Goal: Task Accomplishment & Management: Use online tool/utility

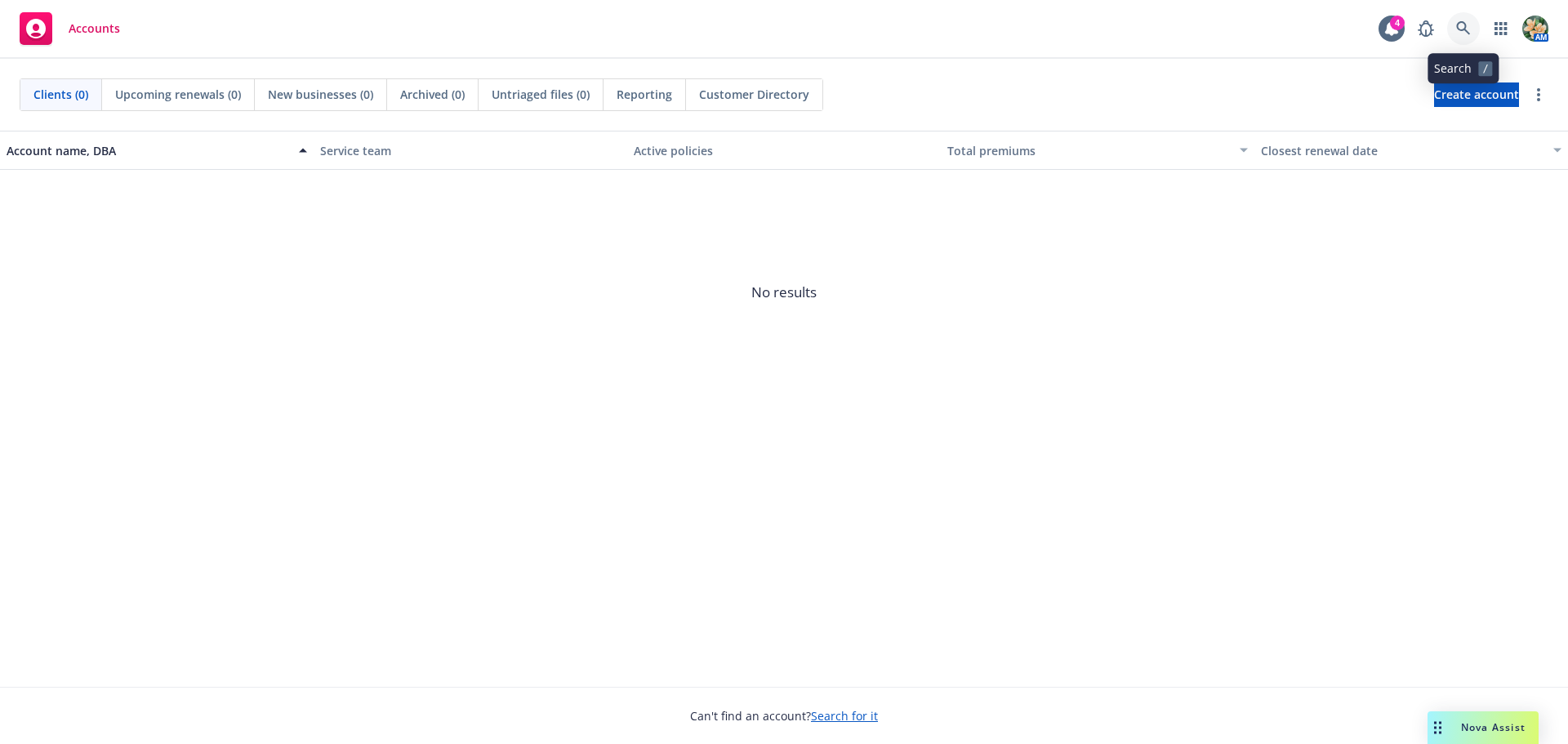
click at [1451, 26] on link at bounding box center [1463, 28] width 32 height 32
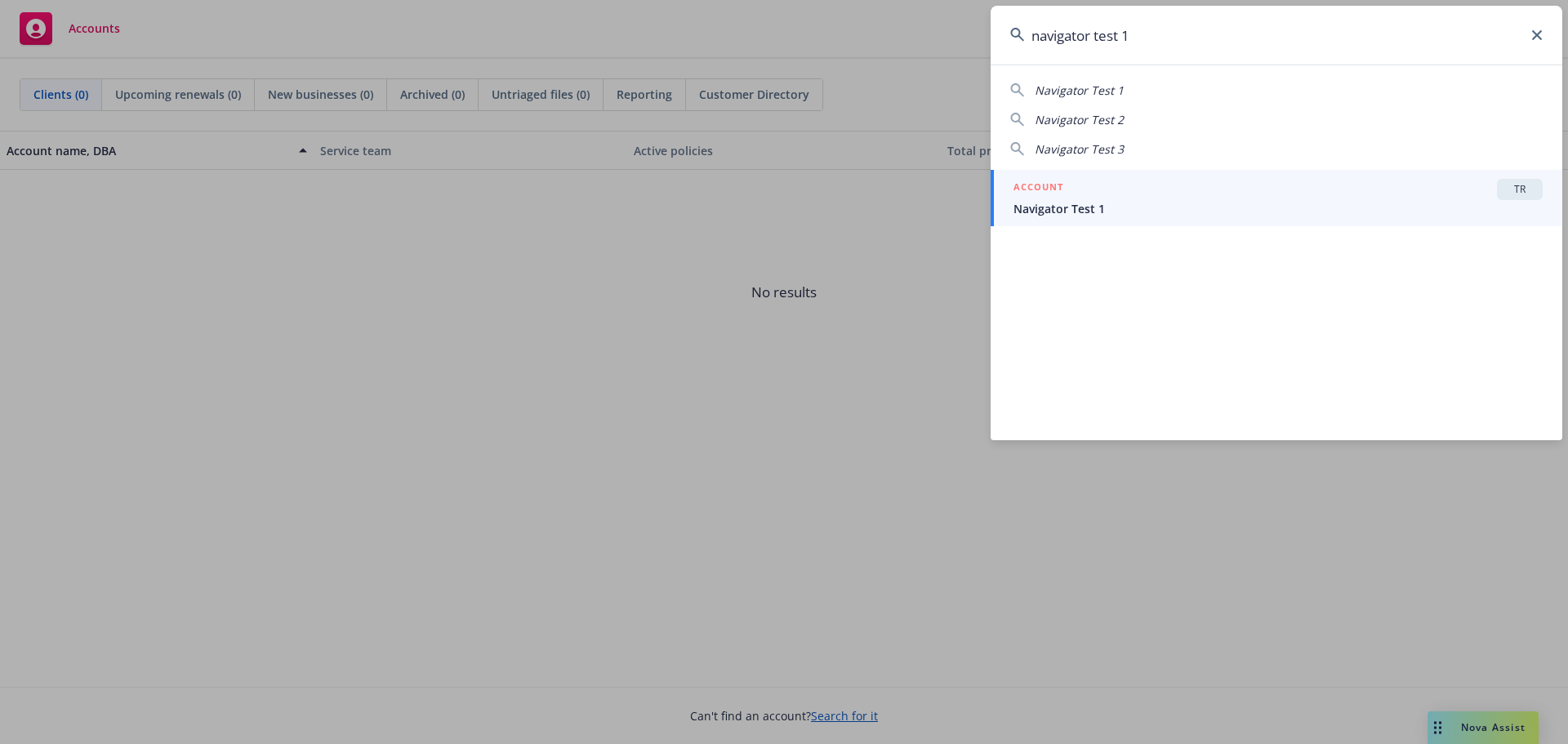
type input "navigator test 1"
click at [1078, 208] on span "Navigator Test 1" at bounding box center [1278, 209] width 530 height 17
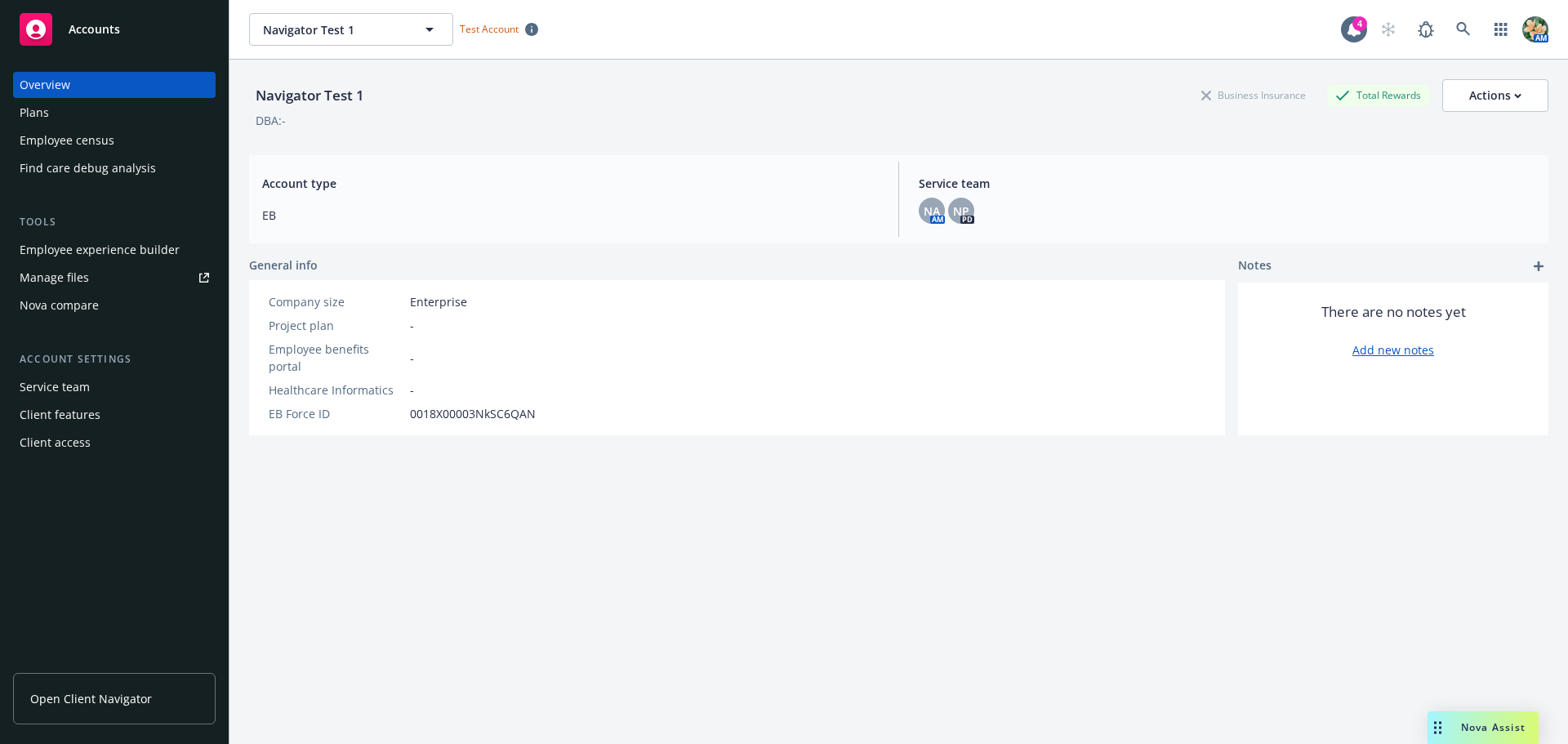
click at [26, 109] on div "Plans" at bounding box center [34, 112] width 29 height 26
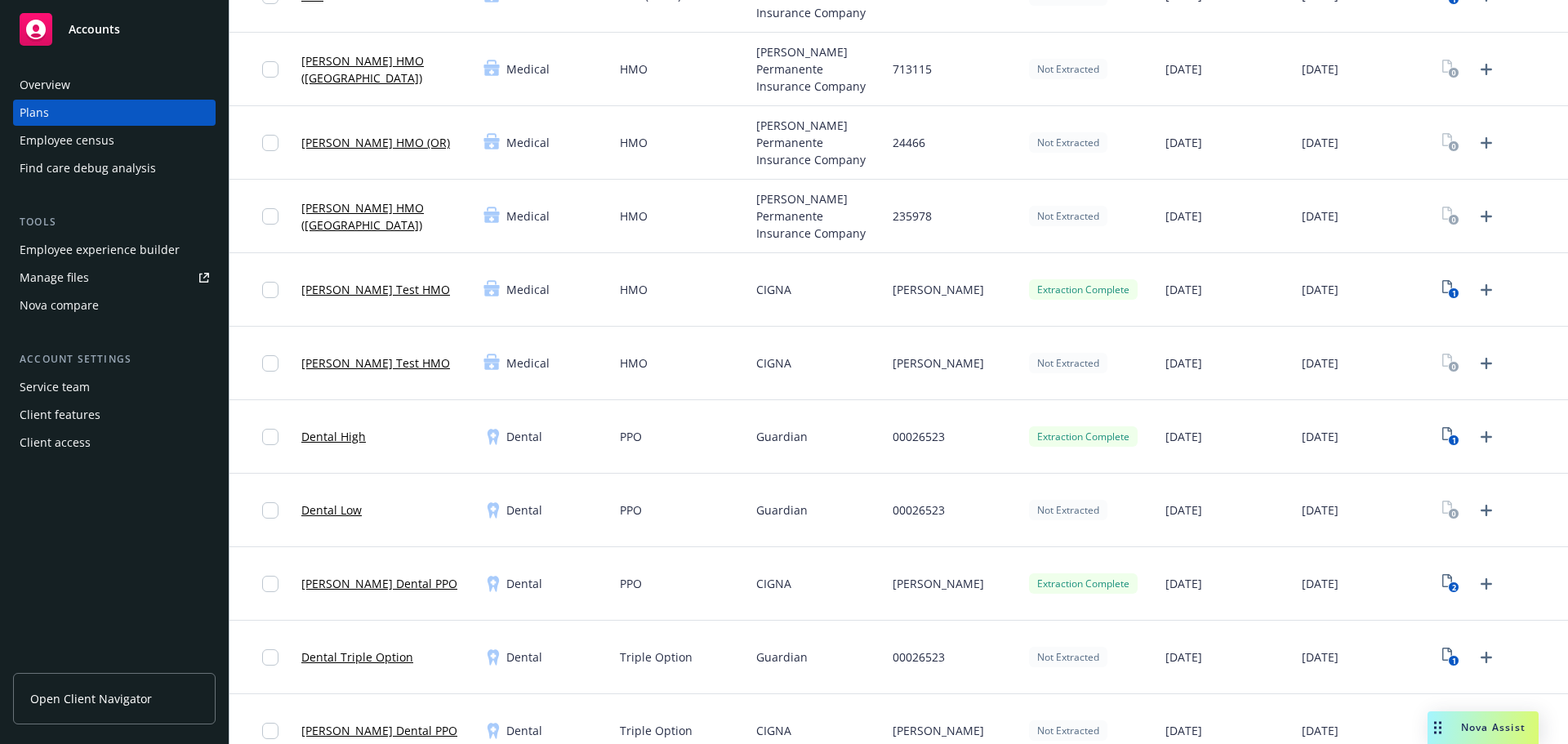
scroll to position [816, 0]
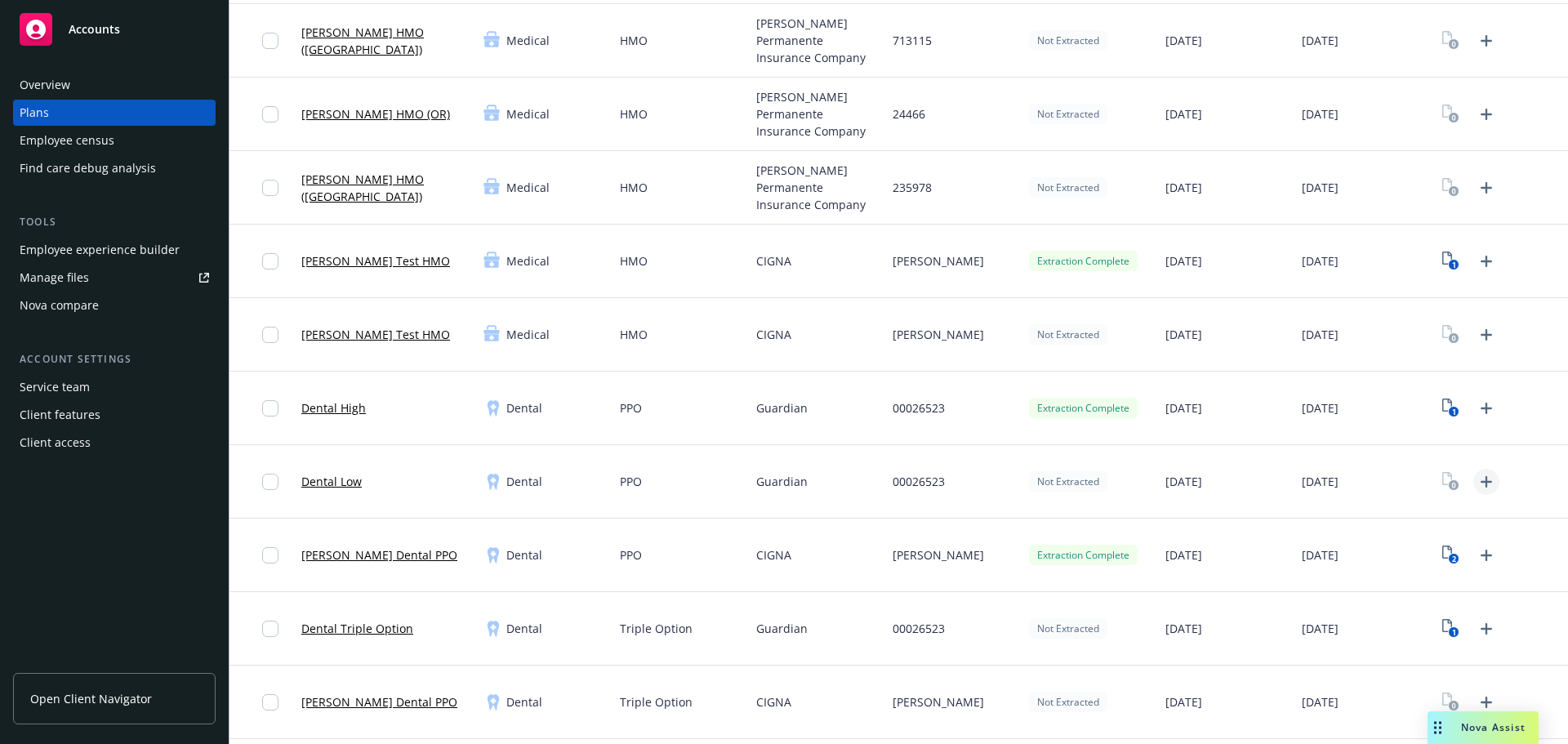
click at [1478, 479] on icon "Upload Plan Documents" at bounding box center [1487, 482] width 20 height 20
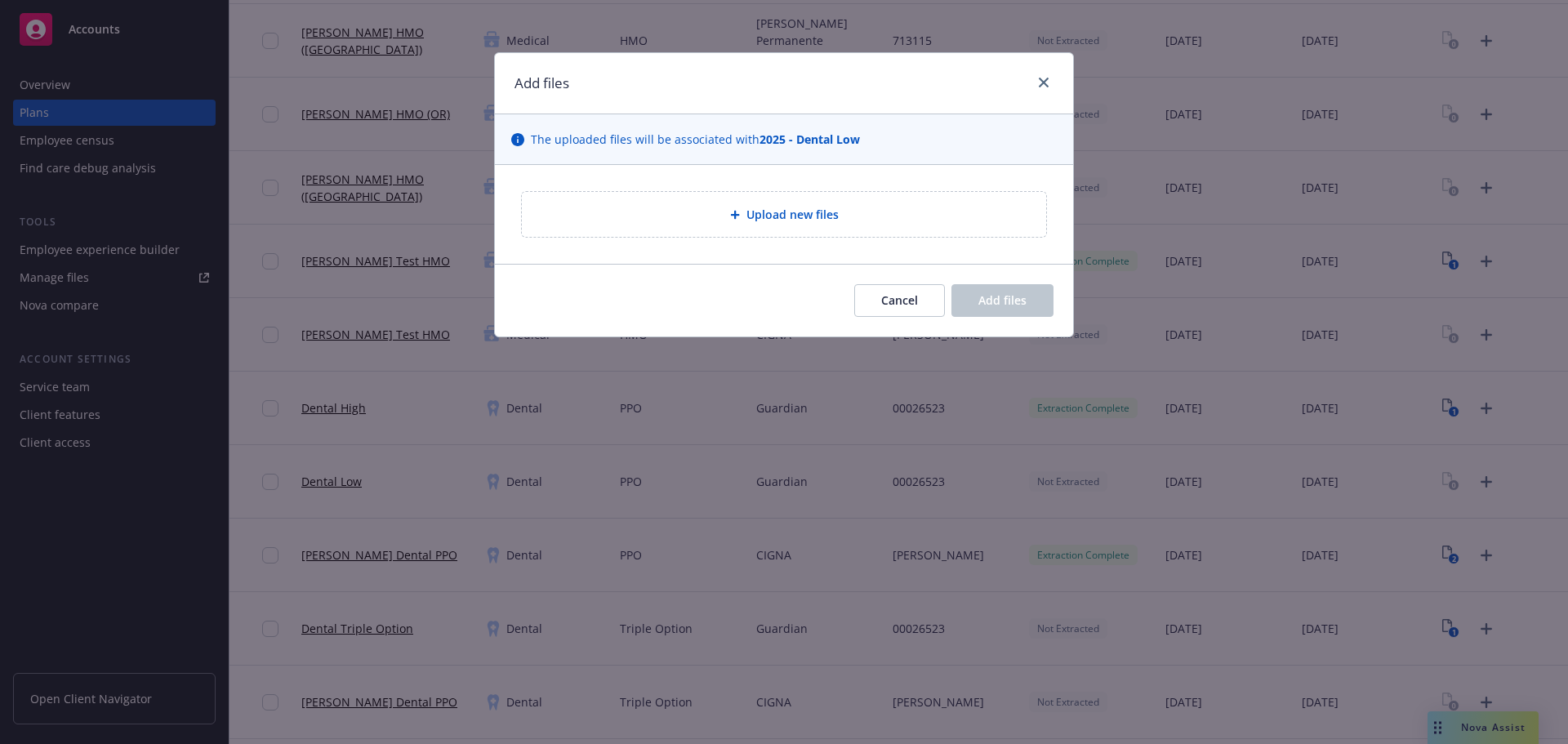
click at [795, 217] on span "Upload new files" at bounding box center [792, 214] width 92 height 17
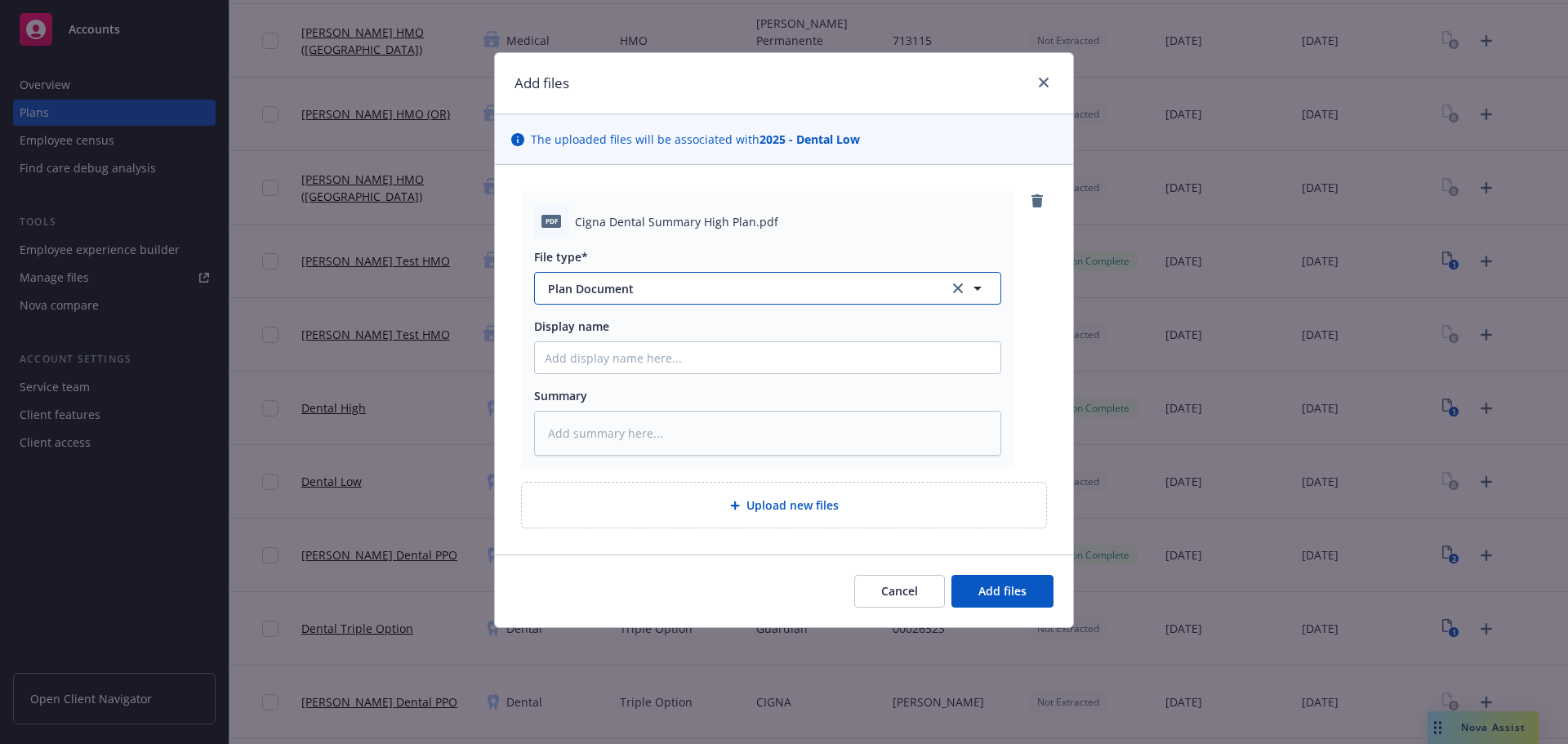
click at [673, 288] on span "Plan Document" at bounding box center [737, 288] width 378 height 17
click at [673, 288] on input at bounding box center [764, 288] width 407 height 17
click at [796, 226] on div "Cigna Dental Summary High Plan.pdf" at bounding box center [788, 221] width 427 height 17
click at [999, 589] on span "Add files" at bounding box center [1003, 590] width 48 height 16
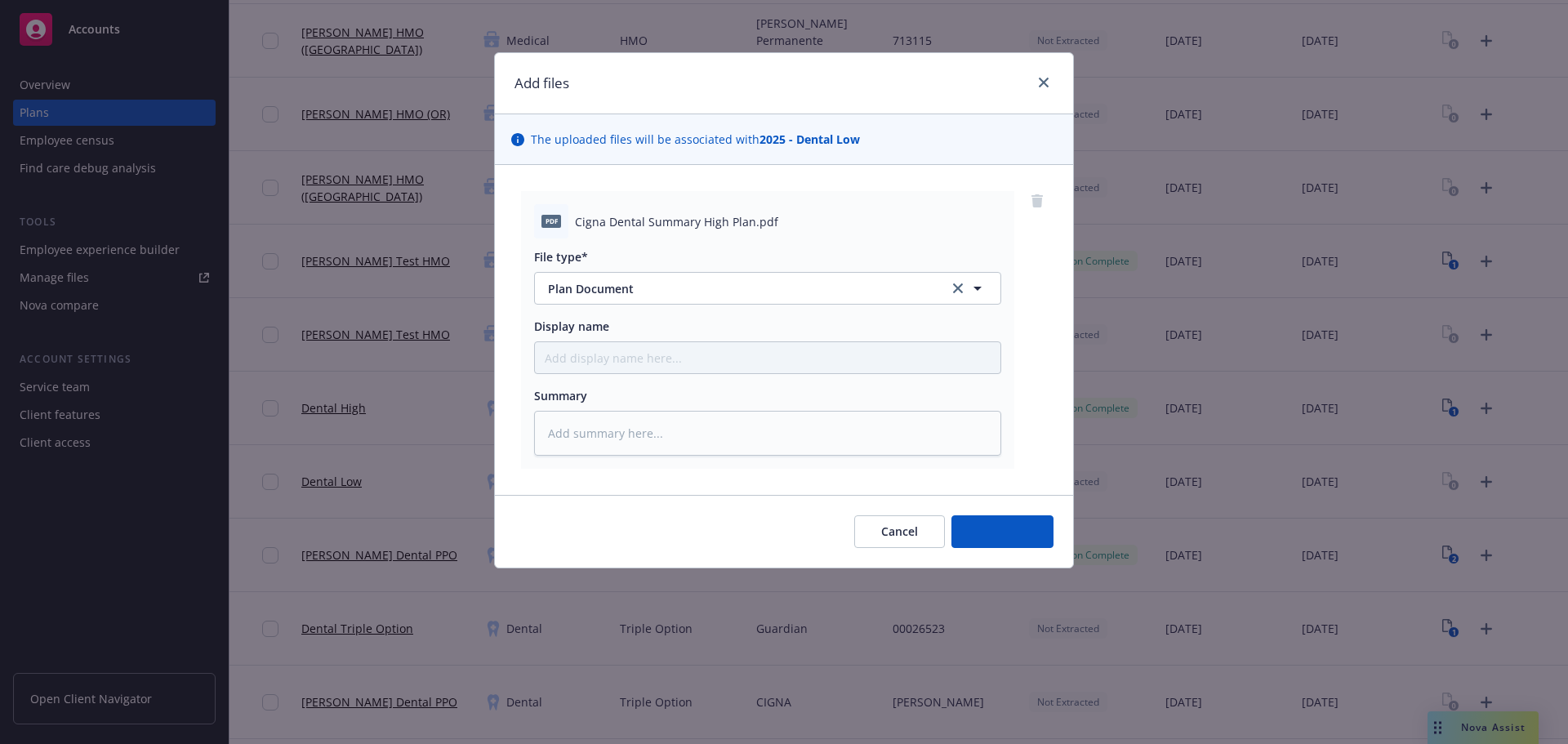
type textarea "x"
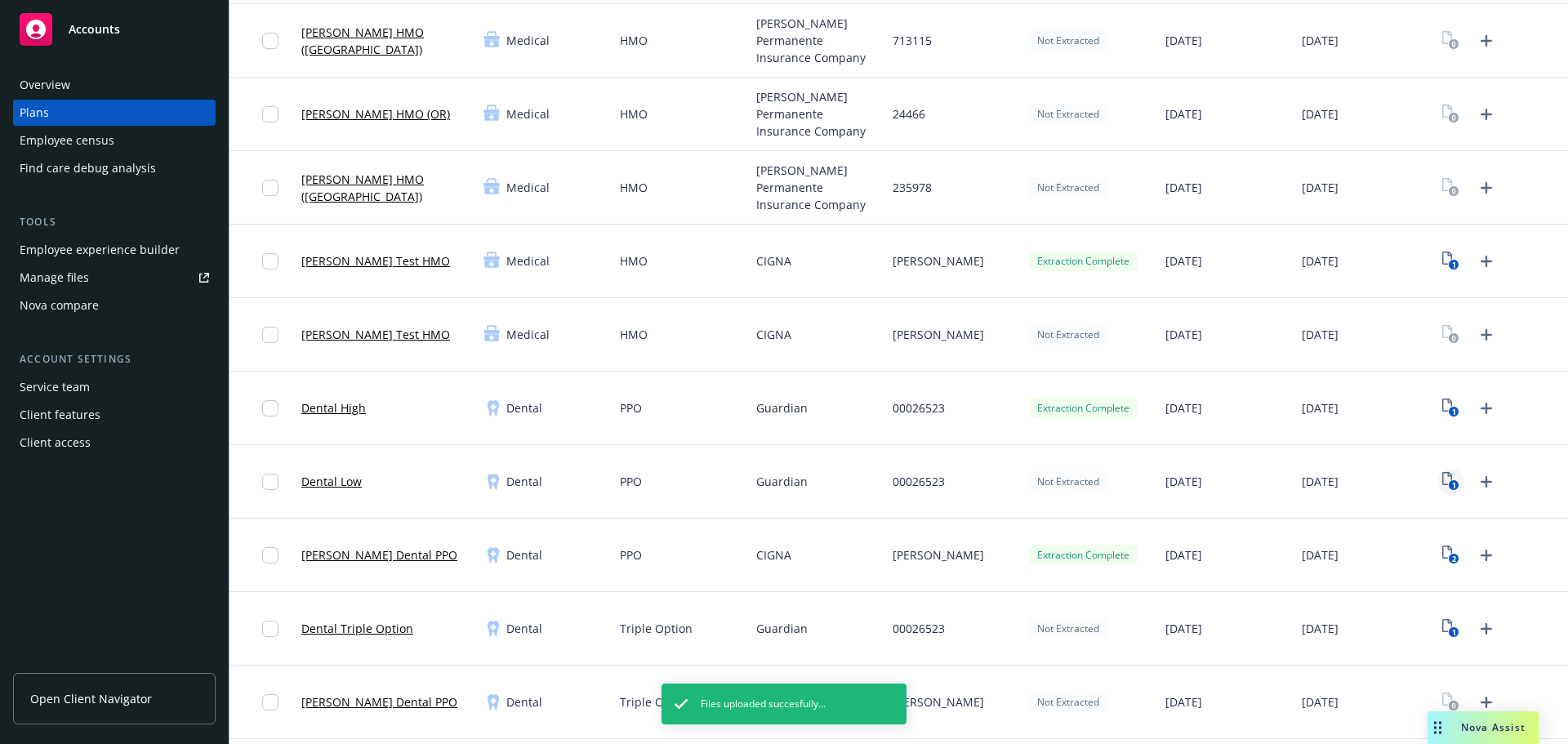
click at [1442, 480] on icon "1" at bounding box center [1451, 481] width 17 height 19
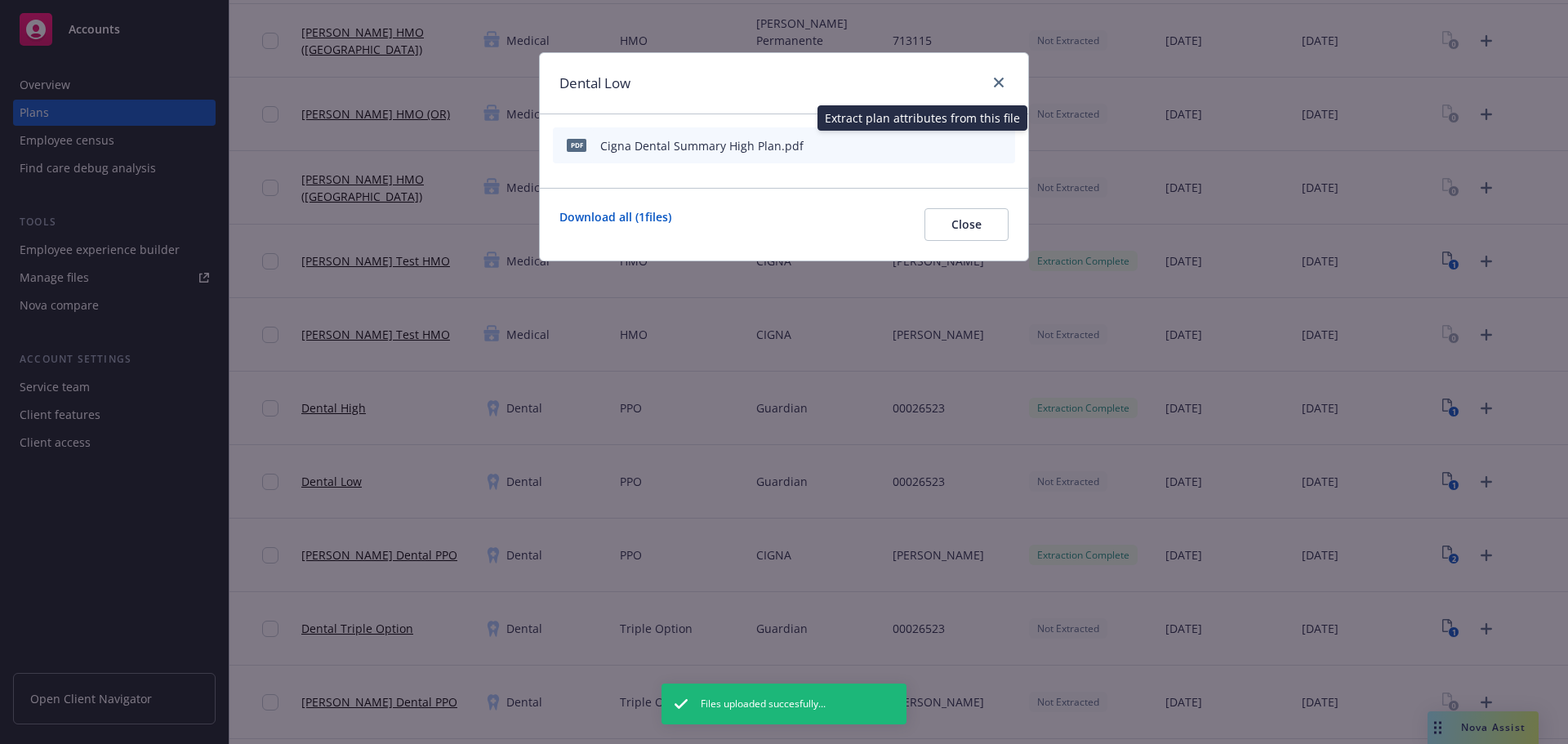
click at [917, 144] on icon "start extraction" at bounding box center [918, 145] width 20 height 20
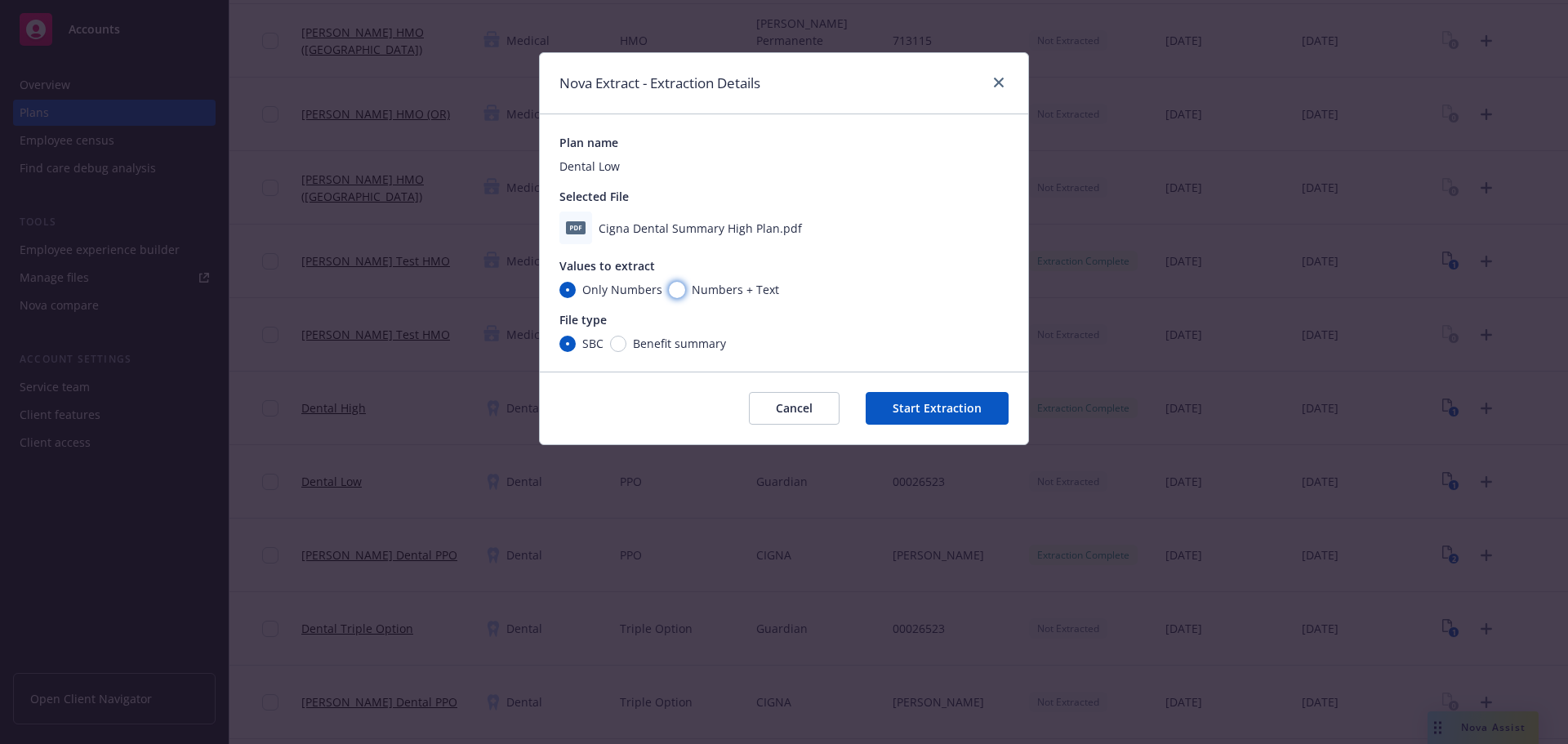
click at [674, 287] on input "Numbers + Text" at bounding box center [678, 290] width 17 height 17
radio input "true"
click at [623, 347] on input "Benefit summary" at bounding box center [619, 344] width 17 height 17
radio input "true"
click at [933, 409] on button "Start Extraction" at bounding box center [937, 408] width 143 height 32
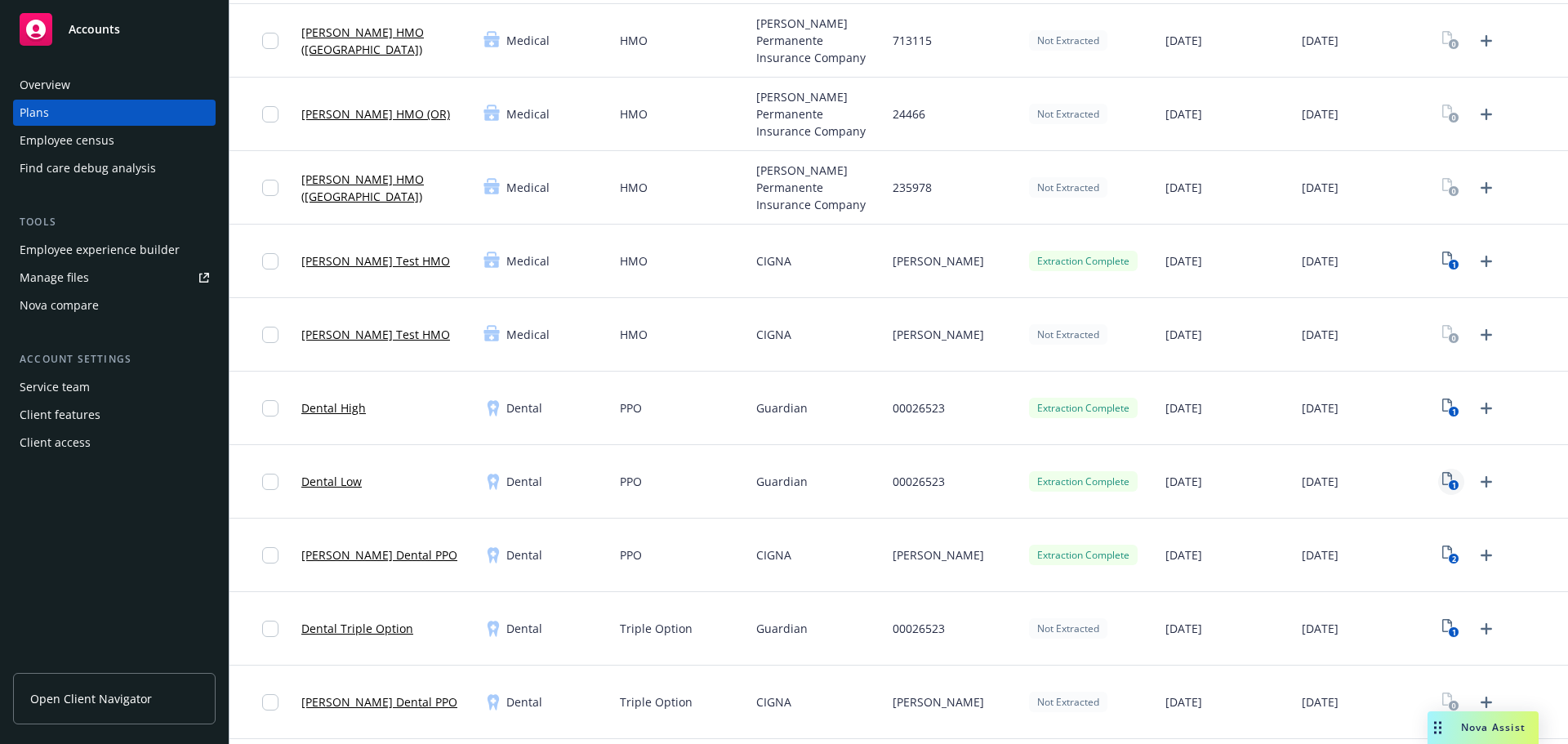
click at [1438, 478] on link "1" at bounding box center [1451, 481] width 26 height 26
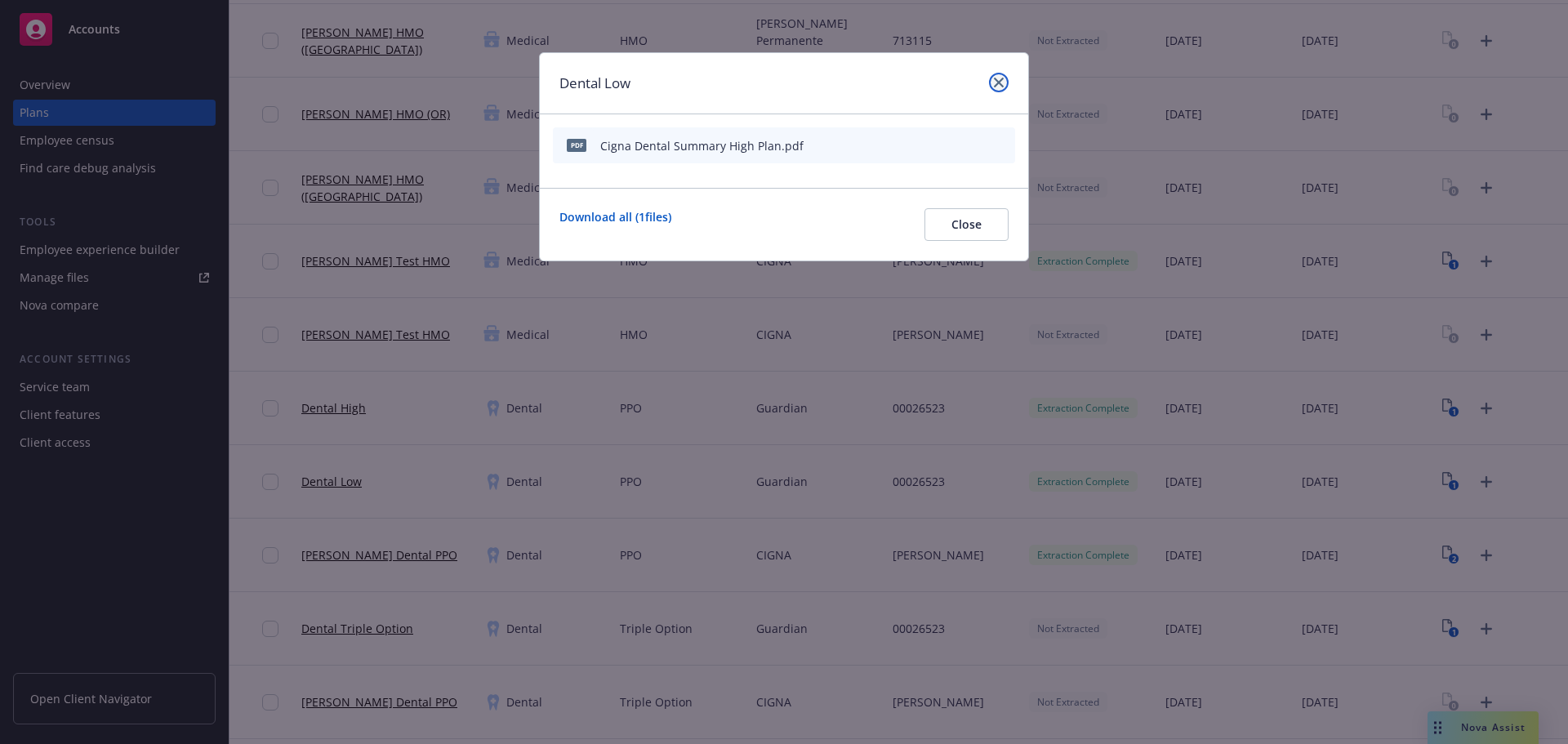
click at [998, 77] on icon "close" at bounding box center [999, 82] width 10 height 10
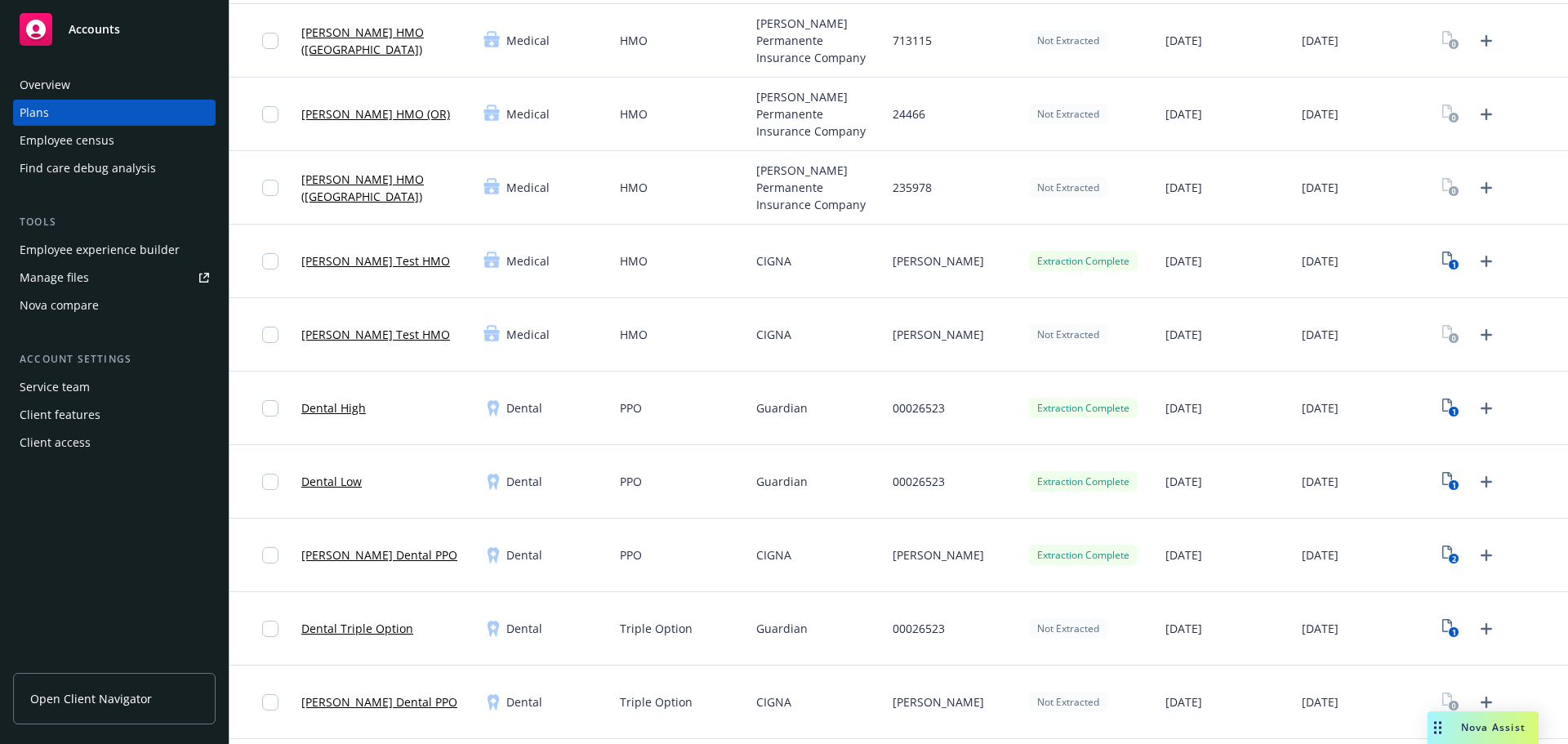
click at [329, 477] on link "Dental Low" at bounding box center [332, 481] width 61 height 17
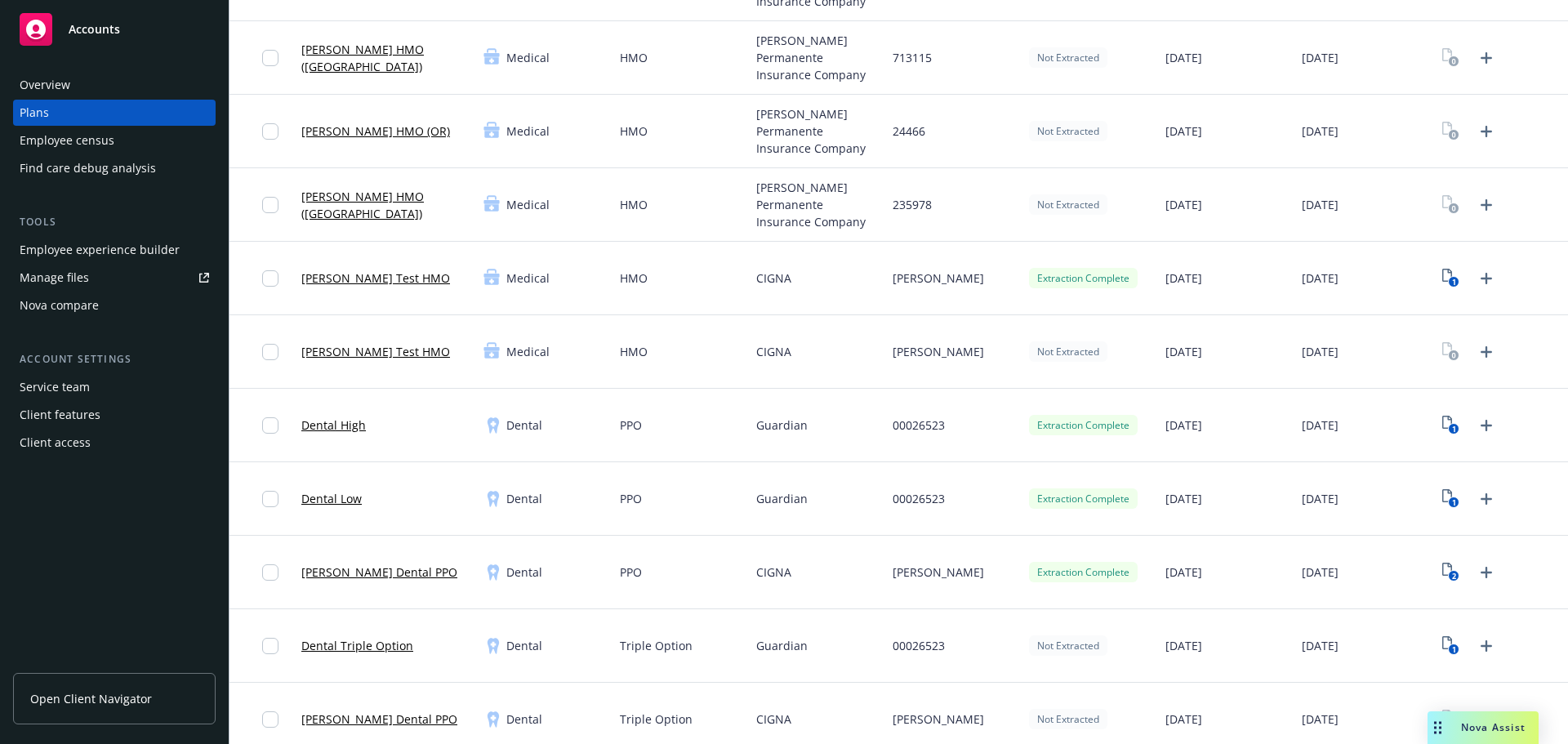
scroll to position [834, 0]
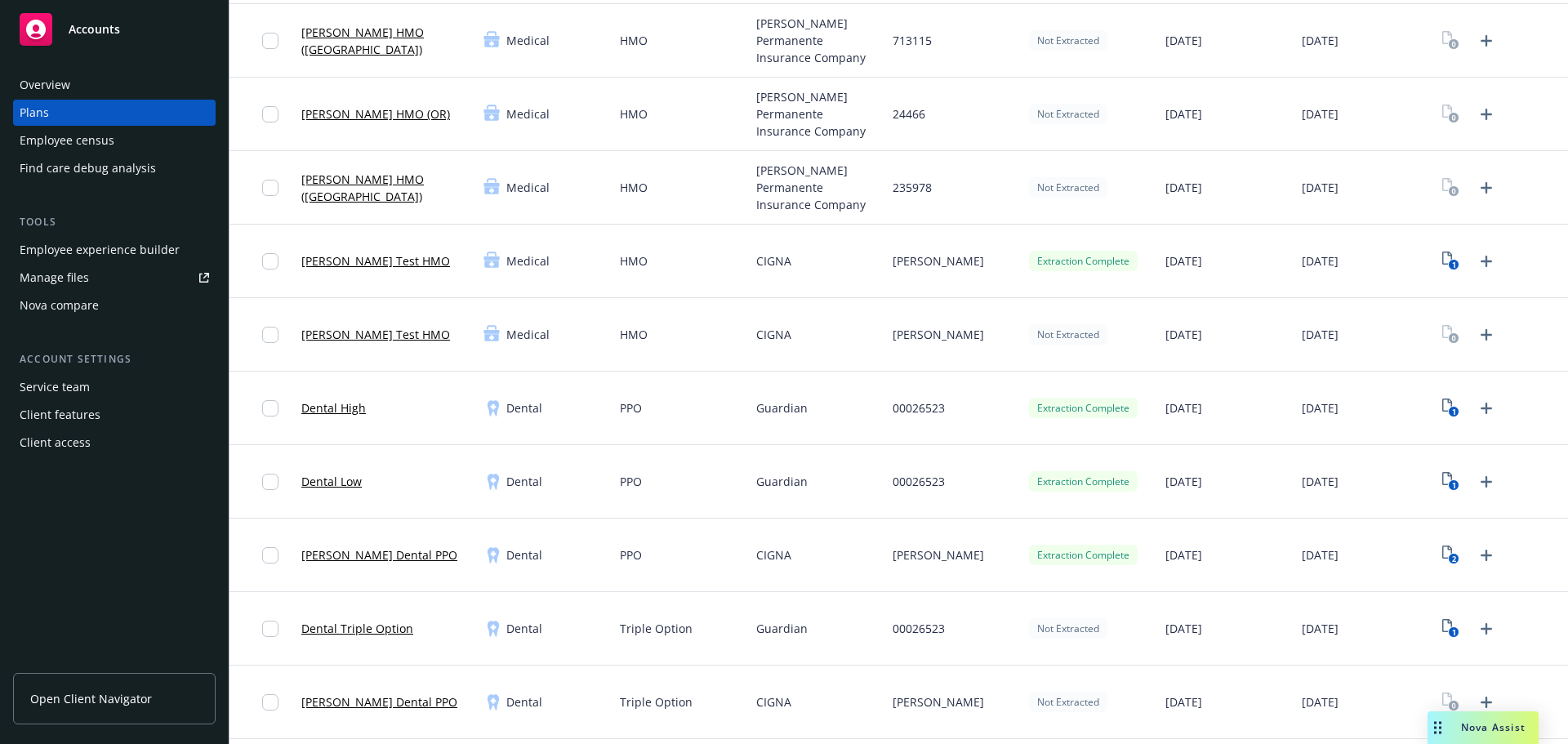
click at [339, 480] on link "Dental Low" at bounding box center [332, 481] width 61 height 17
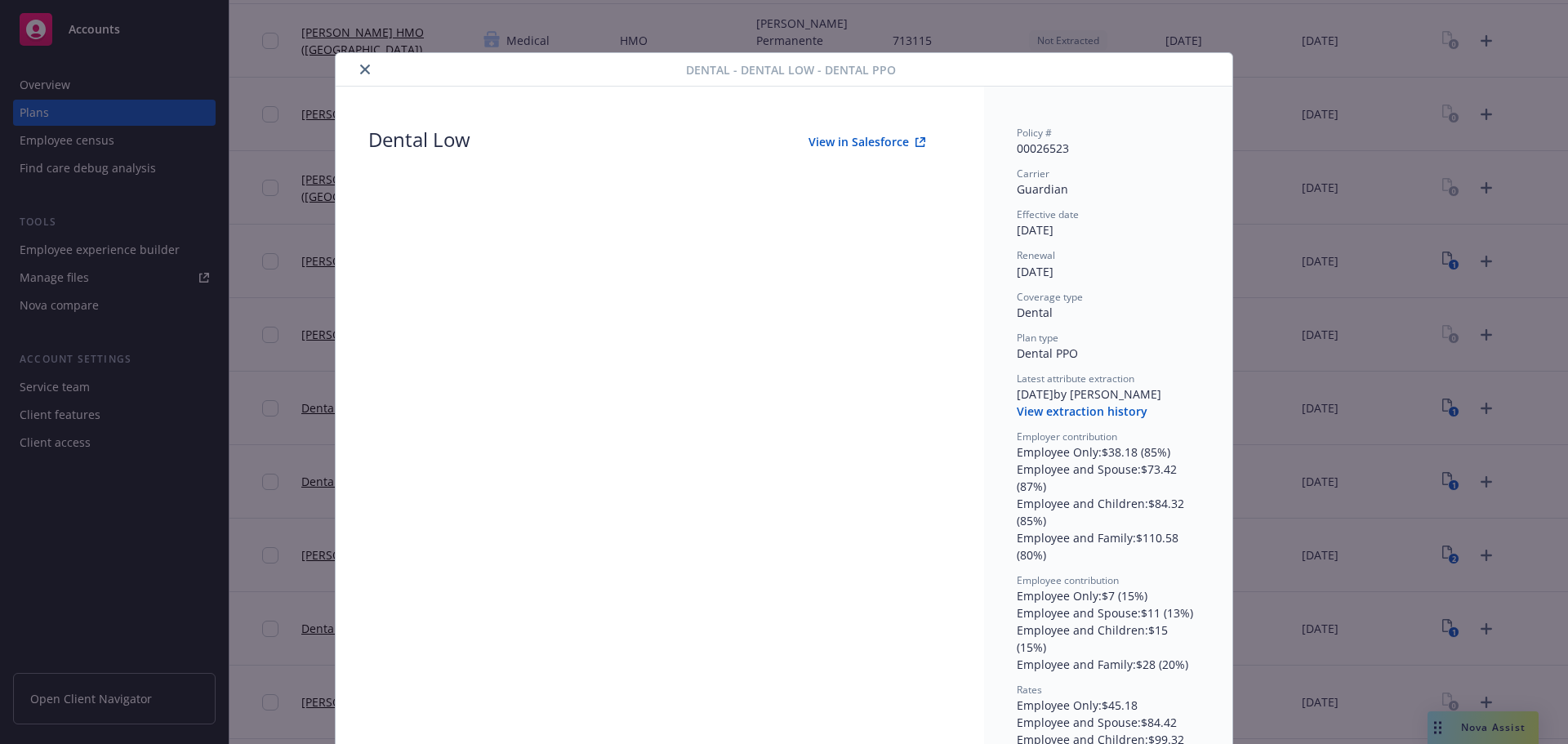
scroll to position [39, 0]
